Goal: Information Seeking & Learning: Learn about a topic

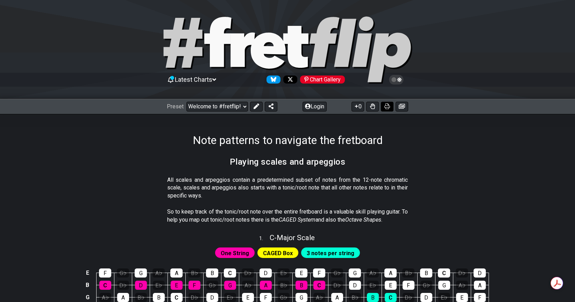
click at [385, 102] on button at bounding box center [387, 107] width 13 height 10
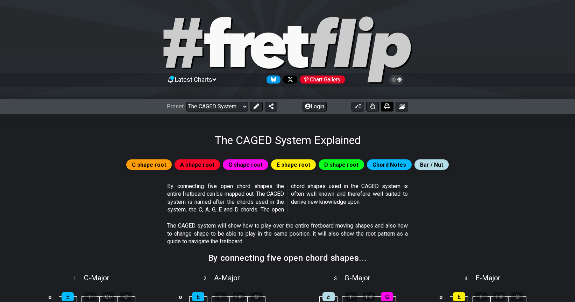
click at [389, 109] on icon at bounding box center [387, 107] width 6 height 6
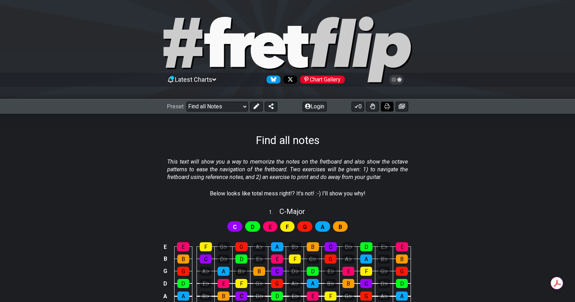
click at [388, 110] on button at bounding box center [387, 107] width 13 height 10
